Goal: Find contact information: Find contact information

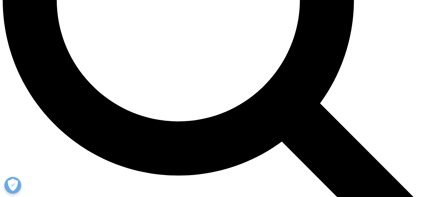
scroll to position [620, 0]
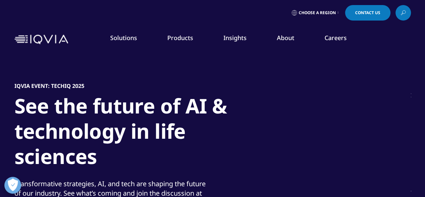
click at [181, 38] on link "Products" at bounding box center [180, 38] width 26 height 8
